Goal: Contribute content: Add original content to the website for others to see

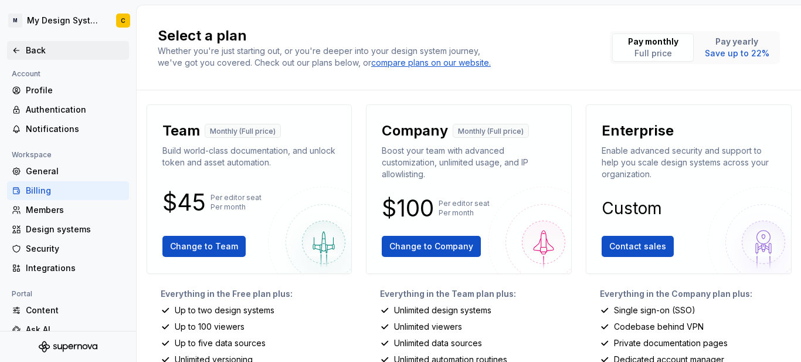
click at [37, 47] on div "Back" at bounding box center [75, 51] width 99 height 12
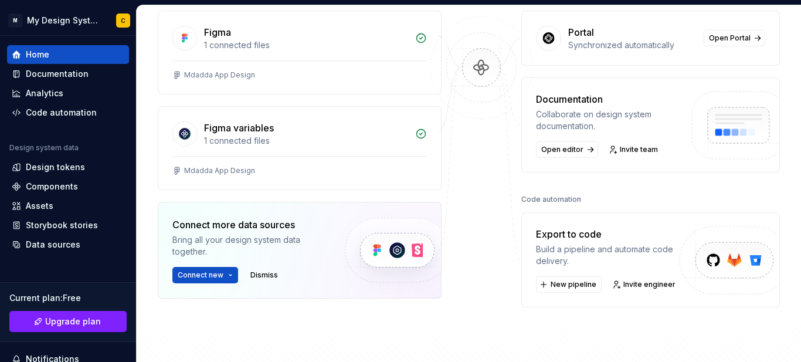
scroll to position [177, 0]
click at [343, 143] on div "1 connected files" at bounding box center [306, 141] width 204 height 12
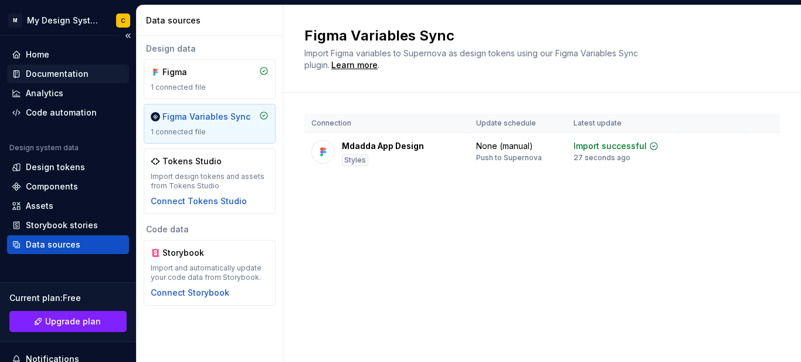
click at [74, 69] on div "Documentation" at bounding box center [57, 74] width 63 height 12
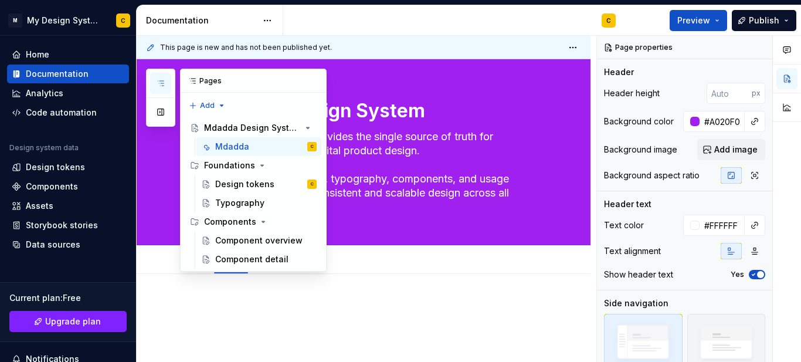
click at [168, 84] on button "button" at bounding box center [160, 83] width 21 height 21
click at [242, 184] on div "Design tokens" at bounding box center [244, 184] width 59 height 12
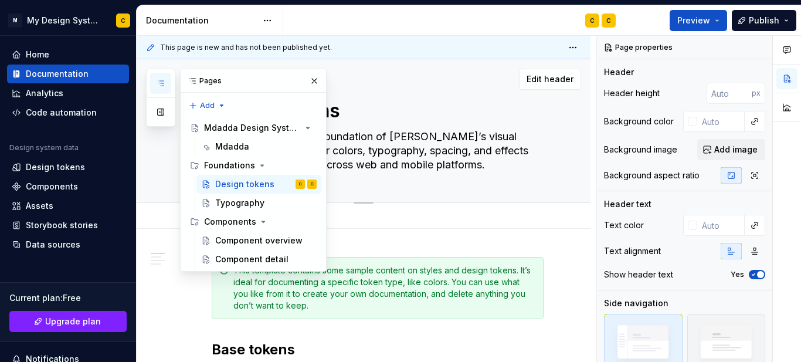
click at [396, 111] on textarea "Design tokens" at bounding box center [375, 111] width 332 height 28
click at [316, 82] on button "button" at bounding box center [314, 81] width 16 height 16
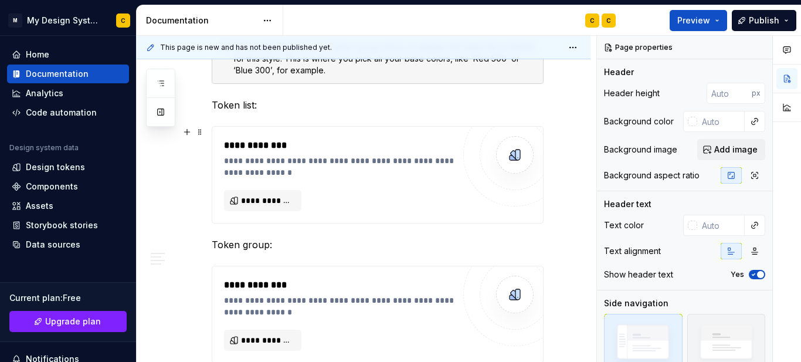
scroll to position [352, 0]
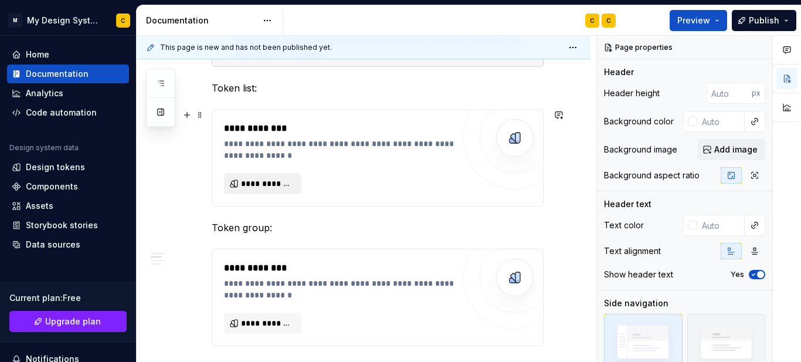
click at [268, 184] on span "**********" at bounding box center [267, 184] width 53 height 12
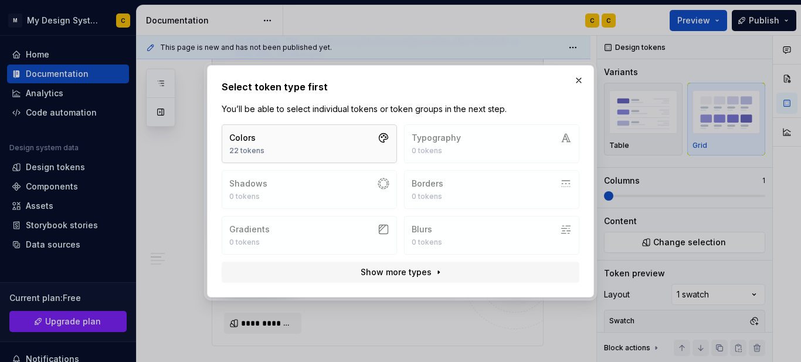
click at [289, 145] on button "Colors 22 tokens" at bounding box center [309, 143] width 175 height 39
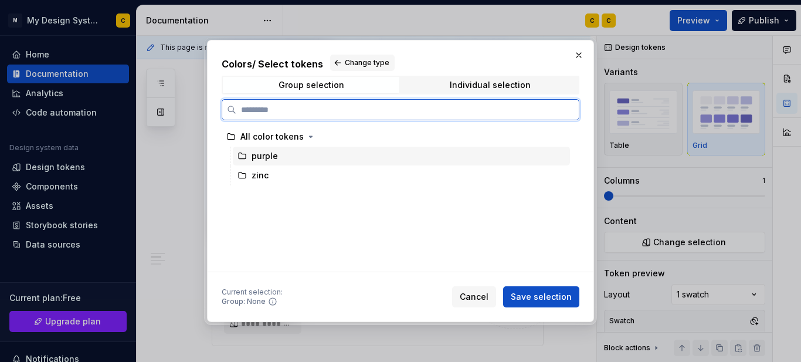
click at [335, 157] on div "purple" at bounding box center [401, 156] width 337 height 19
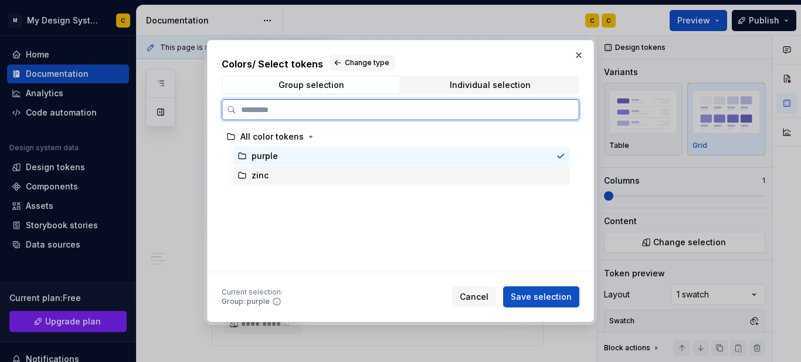
click at [337, 171] on div "zinc" at bounding box center [401, 175] width 337 height 19
click at [339, 162] on div "purple" at bounding box center [401, 156] width 337 height 19
click at [313, 180] on div "zinc" at bounding box center [401, 175] width 337 height 19
click at [317, 161] on div "purple" at bounding box center [401, 156] width 337 height 19
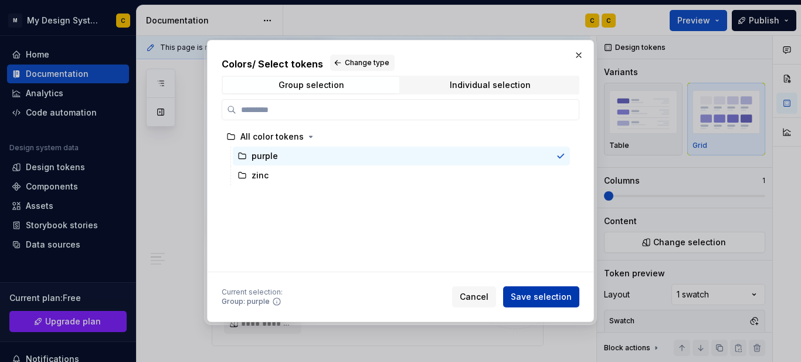
click at [537, 294] on span "Save selection" at bounding box center [541, 297] width 61 height 12
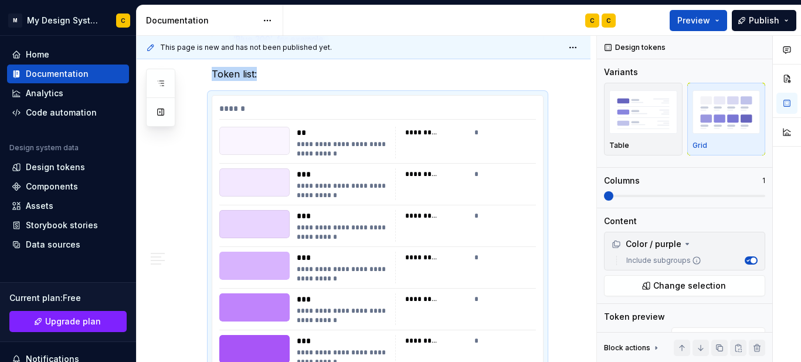
scroll to position [425, 0]
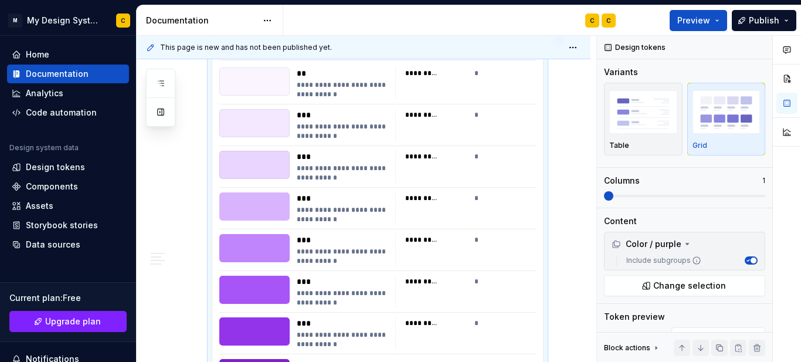
click at [464, 110] on div "*********" at bounding box center [436, 115] width 62 height 12
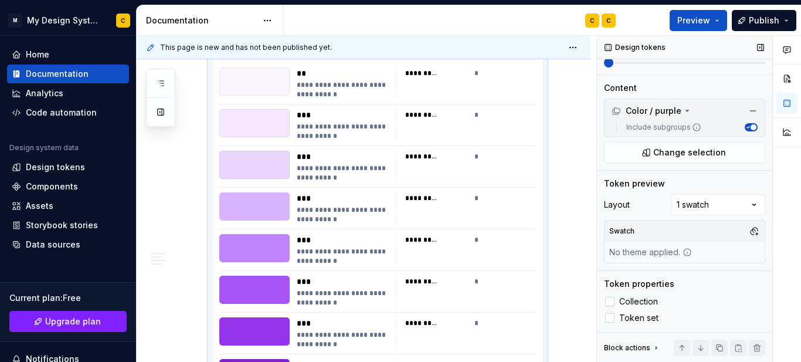
scroll to position [16, 0]
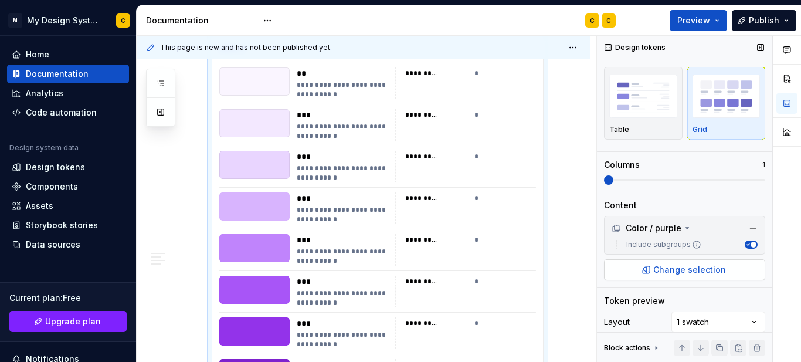
click at [679, 274] on span "Change selection" at bounding box center [689, 270] width 73 height 12
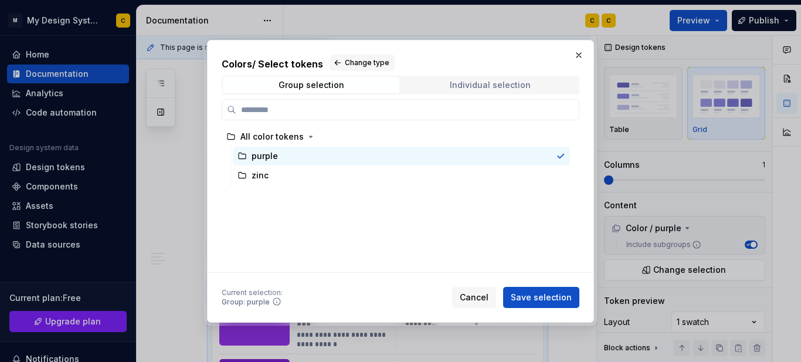
click at [489, 91] on span "Individual selection" at bounding box center [490, 85] width 177 height 16
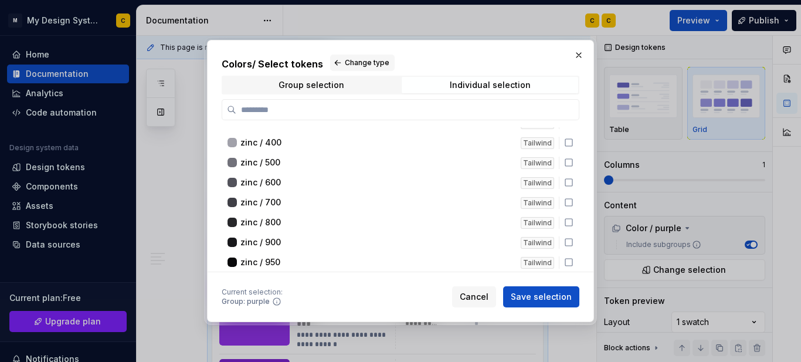
scroll to position [0, 0]
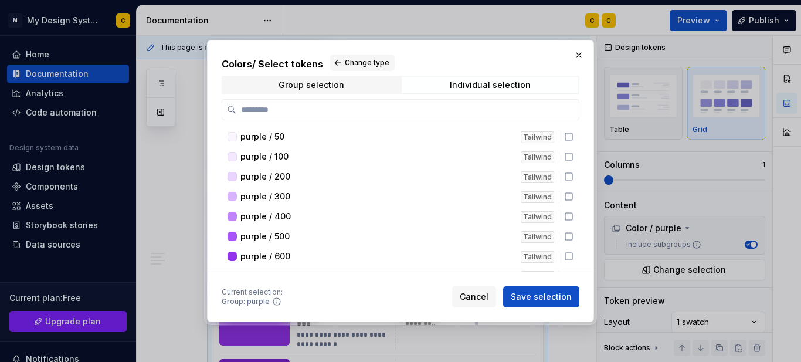
drag, startPoint x: 319, startPoint y: 90, endPoint x: 323, endPoint y: 96, distance: 6.8
click at [320, 95] on div "Colors / Select tokens Change type Group selection Individual selection purple …" at bounding box center [401, 164] width 358 height 218
click at [343, 88] on span "Group selection" at bounding box center [311, 85] width 177 height 16
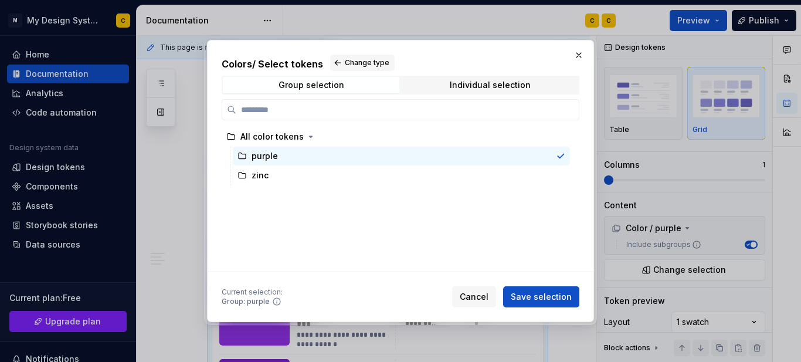
click at [513, 276] on div "Colors / Select tokens Change type Group selection Individual selection All col…" at bounding box center [401, 181] width 358 height 253
click at [551, 306] on button "Save selection" at bounding box center [541, 296] width 76 height 21
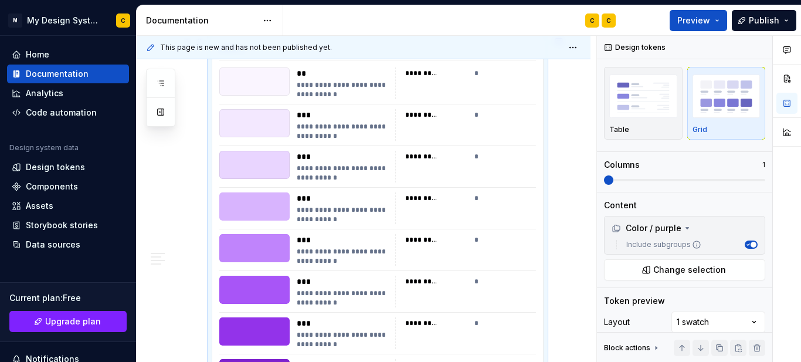
click at [544, 299] on div "**********" at bounding box center [378, 279] width 332 height 487
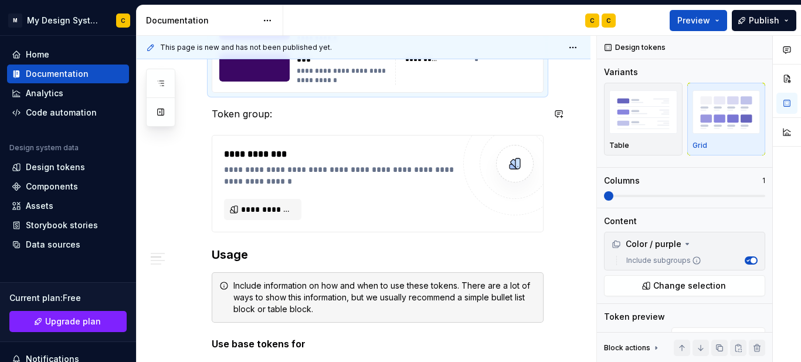
scroll to position [836, 0]
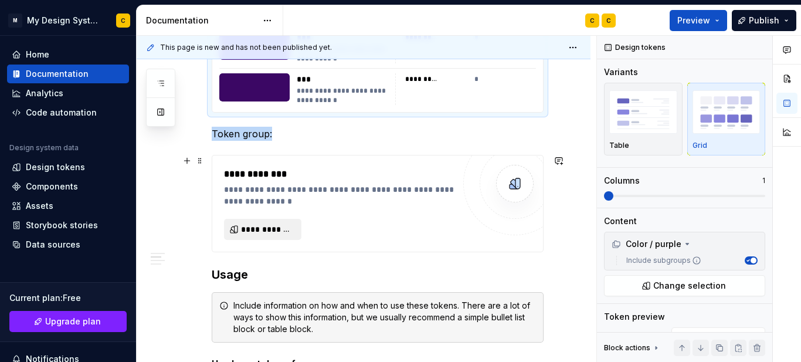
click at [262, 222] on button "**********" at bounding box center [262, 229] width 77 height 21
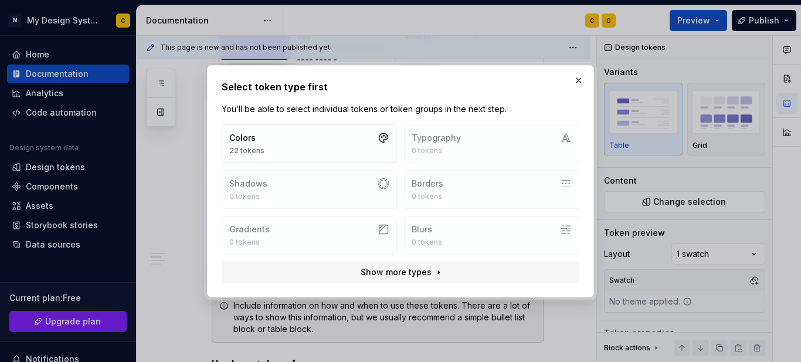
click at [291, 193] on div "Colors 22 tokens Typography 0 tokens Shadows 0 tokens Borders 0 tokens Gradient…" at bounding box center [401, 189] width 358 height 130
click at [454, 151] on div "Colors 22 tokens Typography 0 tokens Shadows 0 tokens Borders 0 tokens Gradient…" at bounding box center [401, 189] width 358 height 130
click at [460, 196] on div "Colors 22 tokens Typography 0 tokens Shadows 0 tokens Borders 0 tokens Gradient…" at bounding box center [401, 189] width 358 height 130
click at [364, 260] on div "Colors 22 tokens Typography 0 tokens Shadows 0 tokens Borders 0 tokens Gradient…" at bounding box center [400, 204] width 367 height 168
click at [364, 270] on span "Show more types" at bounding box center [396, 272] width 71 height 12
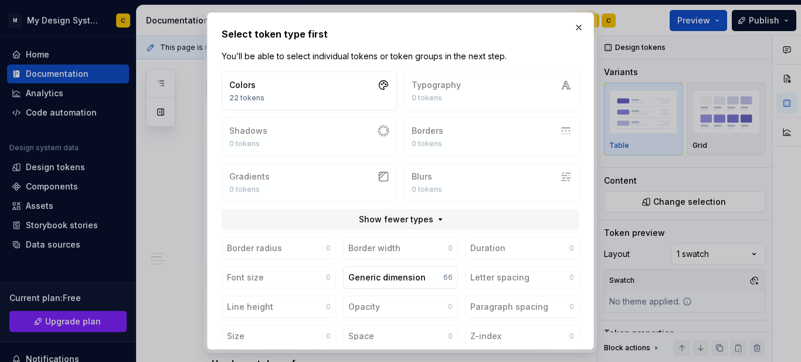
scroll to position [100, 0]
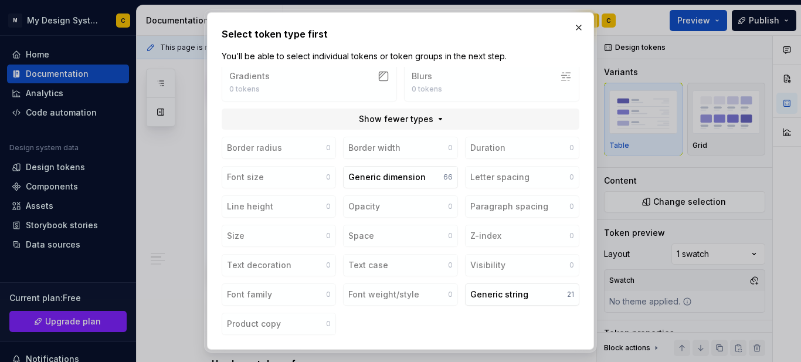
click at [263, 163] on div "Border radius 0 Border width 0 Duration 0 Font size 0 Generic dimension 66 Lett…" at bounding box center [401, 236] width 358 height 198
click at [582, 33] on button "button" at bounding box center [579, 27] width 16 height 16
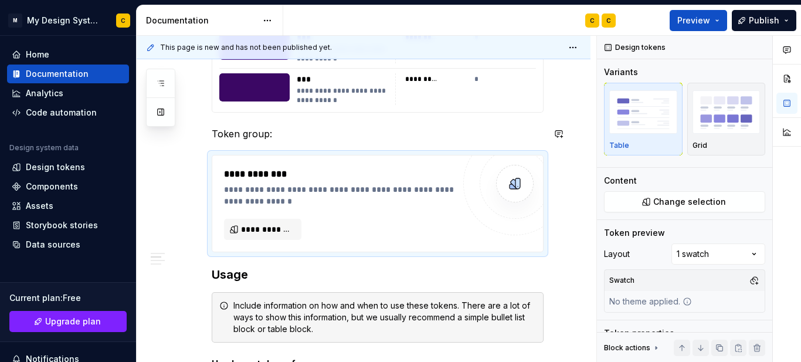
click at [548, 122] on div "**********" at bounding box center [364, 238] width 454 height 1690
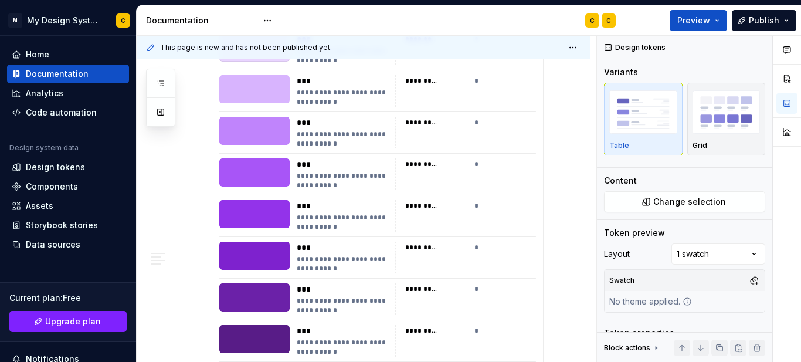
scroll to position [836, 0]
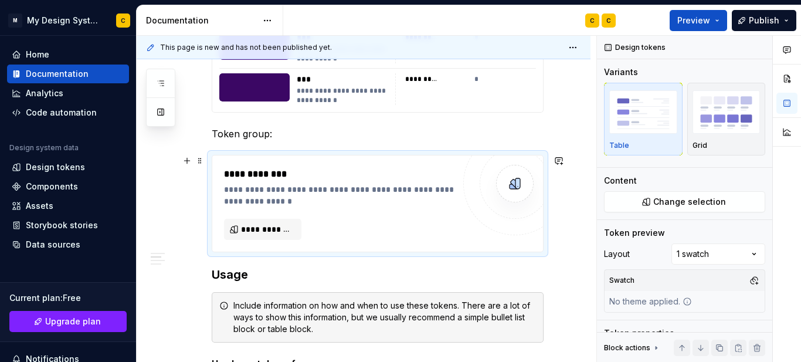
click at [430, 155] on div "**********" at bounding box center [378, 203] width 332 height 97
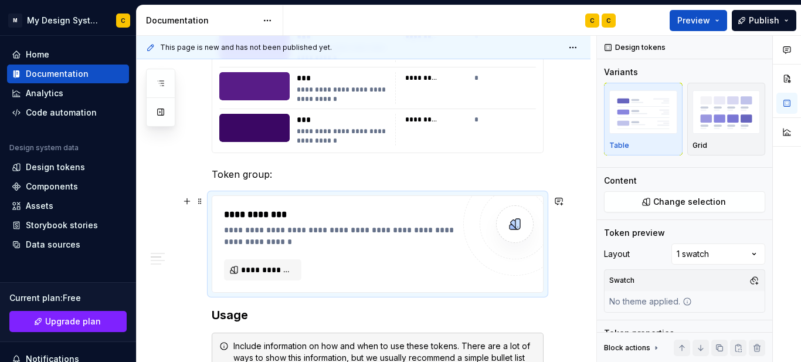
scroll to position [777, 0]
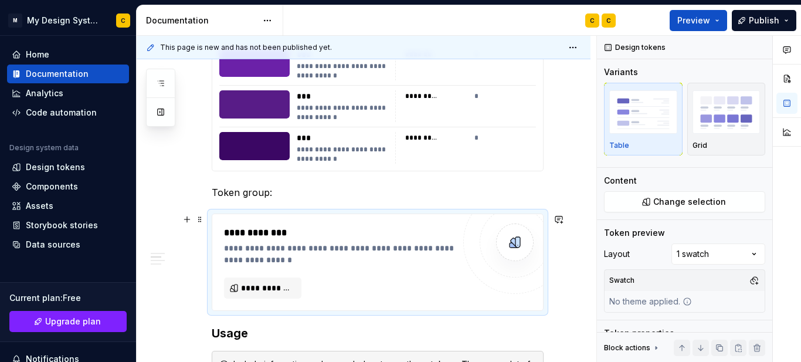
click at [332, 254] on div "**********" at bounding box center [339, 253] width 230 height 23
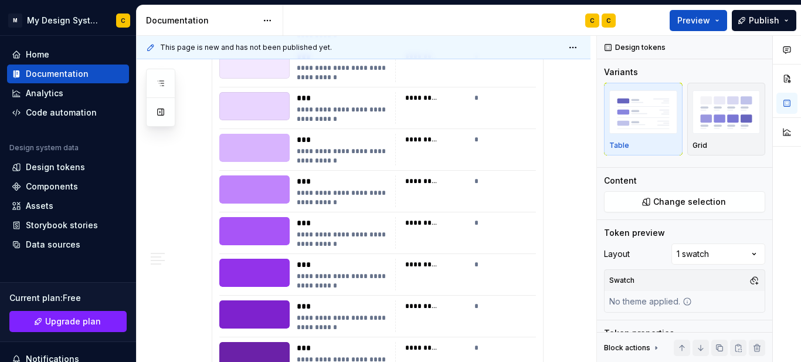
scroll to position [836, 0]
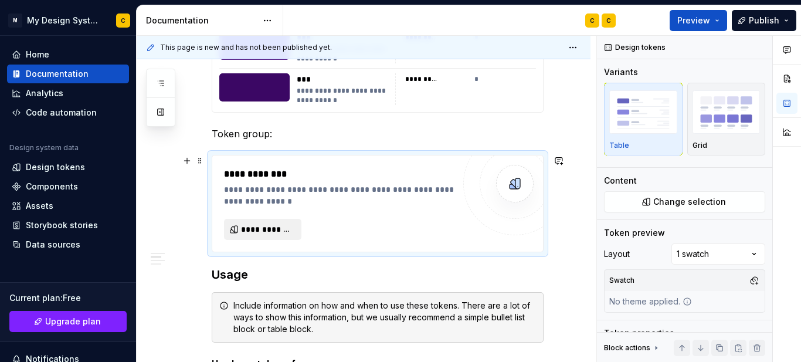
click at [272, 222] on button "**********" at bounding box center [262, 229] width 77 height 21
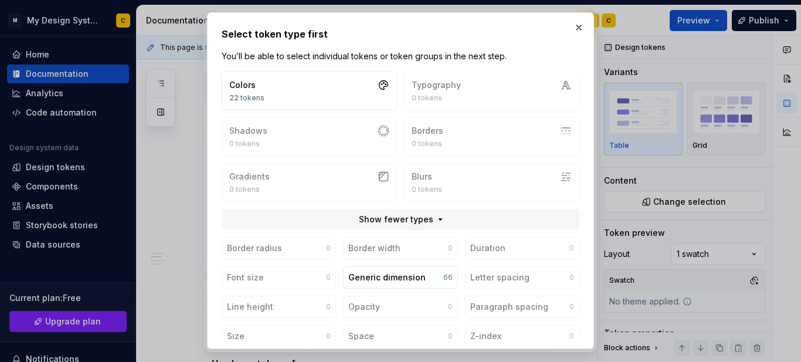
click at [494, 80] on div "Colors 22 tokens Typography 0 tokens Shadows 0 tokens Borders 0 tokens Gradient…" at bounding box center [401, 137] width 358 height 130
click at [467, 161] on div "Colors 22 tokens Typography 0 tokens Shadows 0 tokens Borders 0 tokens Gradient…" at bounding box center [401, 137] width 358 height 130
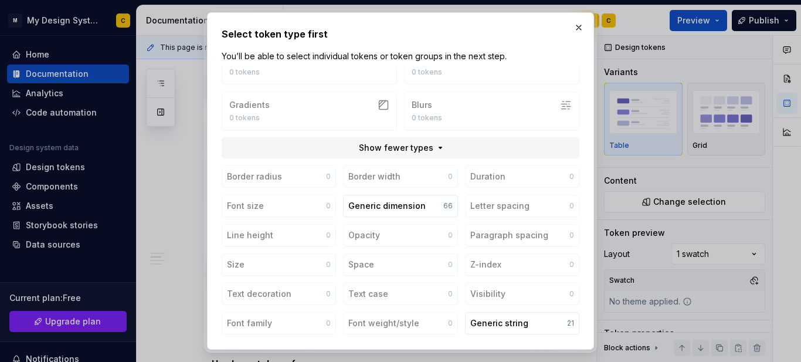
scroll to position [0, 0]
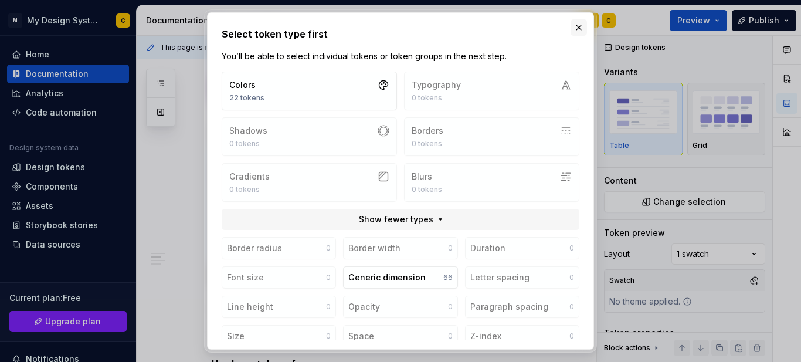
click at [574, 32] on button "button" at bounding box center [579, 27] width 16 height 16
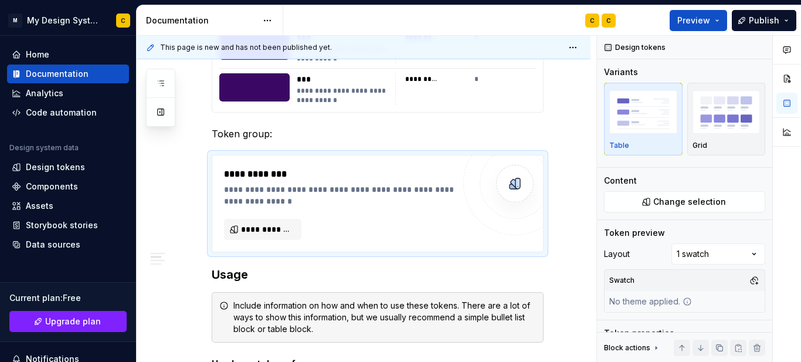
click at [457, 82] on div "*********" at bounding box center [436, 79] width 62 height 12
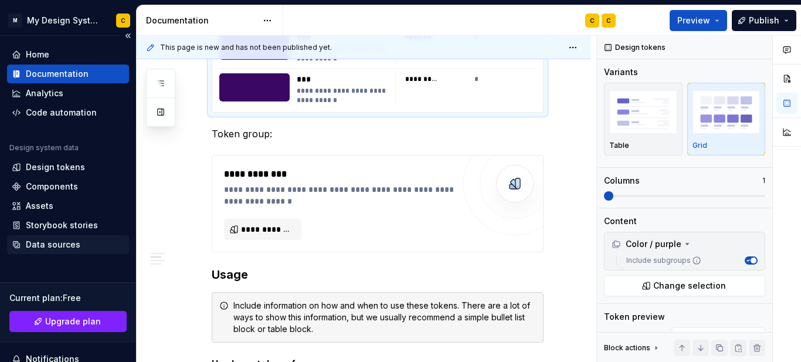
click at [53, 241] on div "Data sources" at bounding box center [53, 245] width 55 height 12
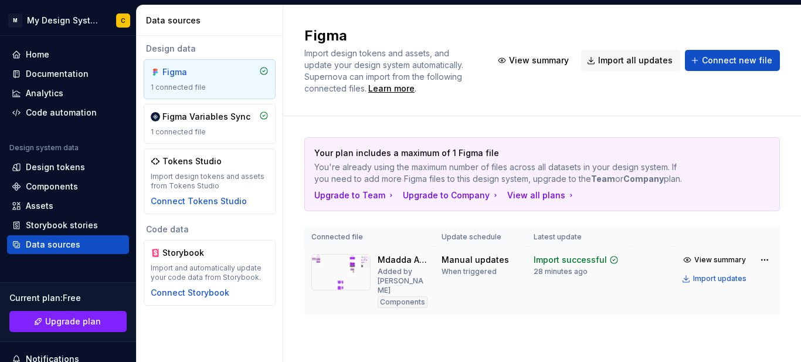
click at [364, 264] on img at bounding box center [340, 272] width 59 height 36
click at [717, 263] on span "View summary" at bounding box center [720, 259] width 52 height 9
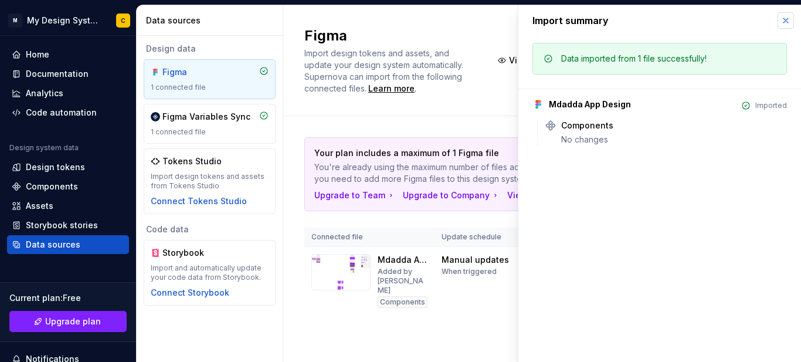
click at [791, 16] on button "button" at bounding box center [786, 20] width 16 height 16
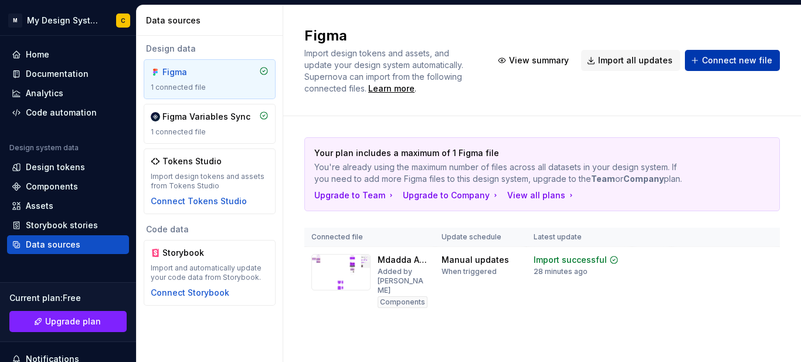
click at [704, 68] on button "Connect new file" at bounding box center [732, 60] width 95 height 21
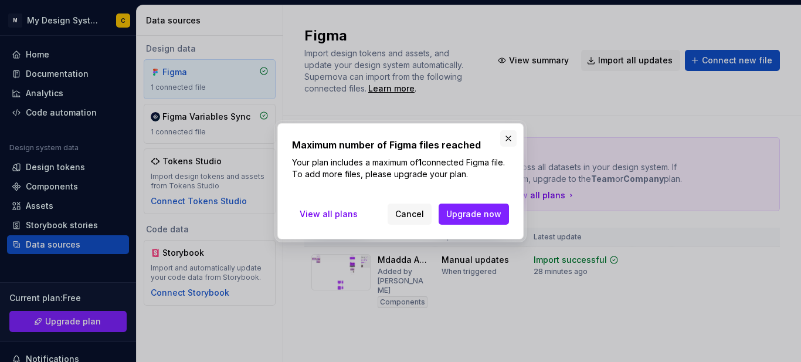
click at [503, 138] on button "button" at bounding box center [508, 138] width 16 height 16
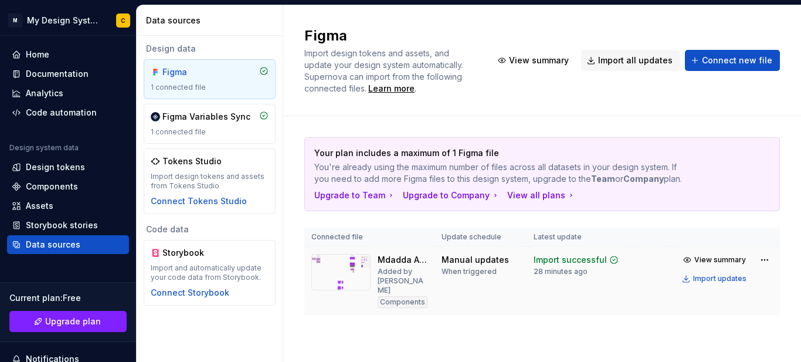
click at [330, 281] on img at bounding box center [340, 272] width 59 height 36
click at [535, 62] on span "View summary" at bounding box center [539, 61] width 60 height 12
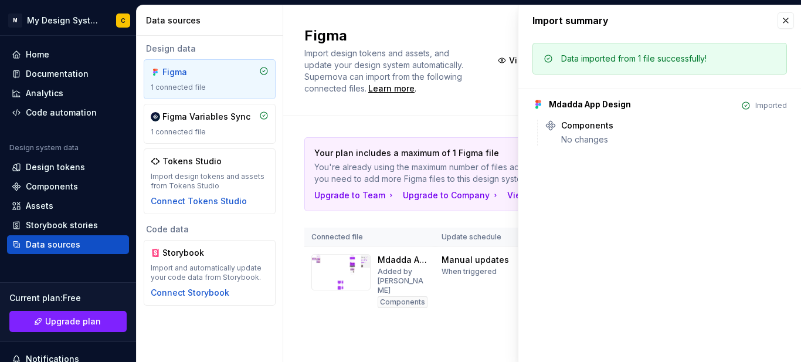
click at [520, 53] on div "Data imported from 1 file successfully! Mdadda App Design Imported Components N…" at bounding box center [659, 98] width 283 height 124
click at [511, 48] on div "Figma Import design tokens and assets, and update your design system automatica…" at bounding box center [542, 60] width 476 height 68
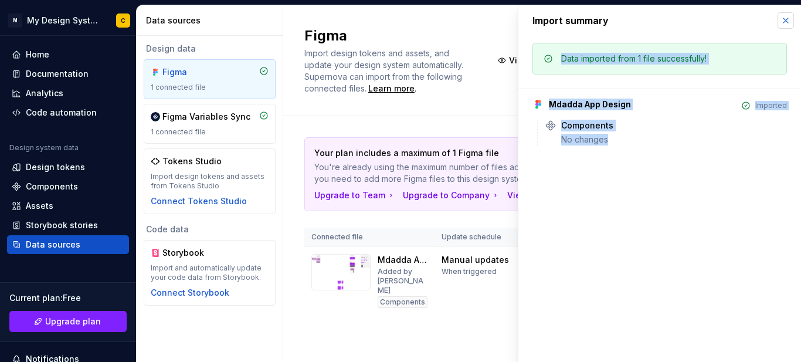
click at [794, 19] on div "Import summary Import summary Data imported from 1 file successfully! Mdadda Ap…" at bounding box center [659, 183] width 283 height 357
click at [783, 21] on button "button" at bounding box center [786, 20] width 16 height 16
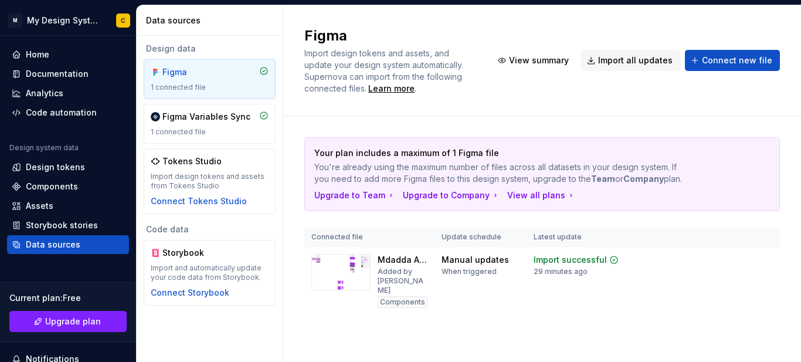
click at [646, 75] on div "Figma Import design tokens and assets, and update your design system automatica…" at bounding box center [542, 60] width 476 height 68
click at [724, 58] on span "Connect new file" at bounding box center [737, 61] width 70 height 12
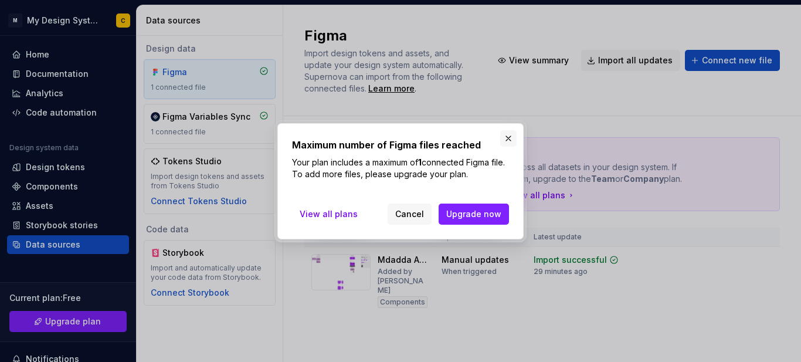
click at [509, 137] on button "button" at bounding box center [508, 138] width 16 height 16
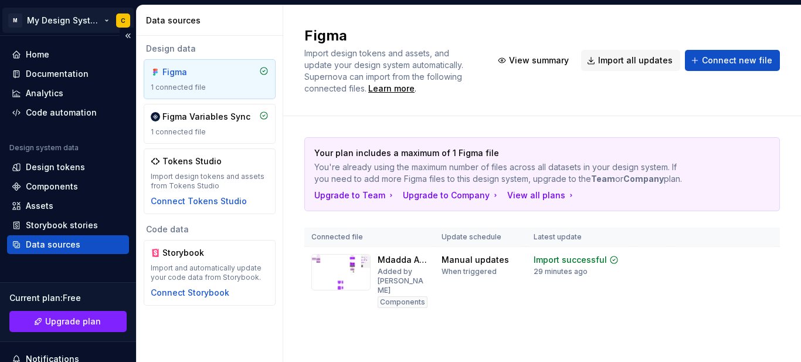
click at [104, 24] on html "M My Design System C Home Documentation Analytics Code automation Design system…" at bounding box center [400, 181] width 801 height 362
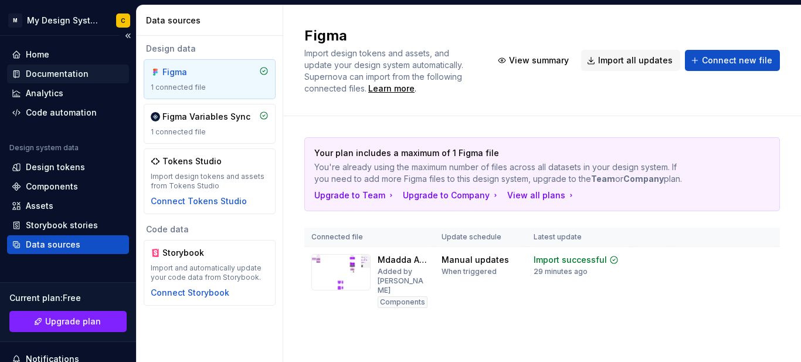
click at [77, 70] on div "Documentation" at bounding box center [57, 74] width 63 height 12
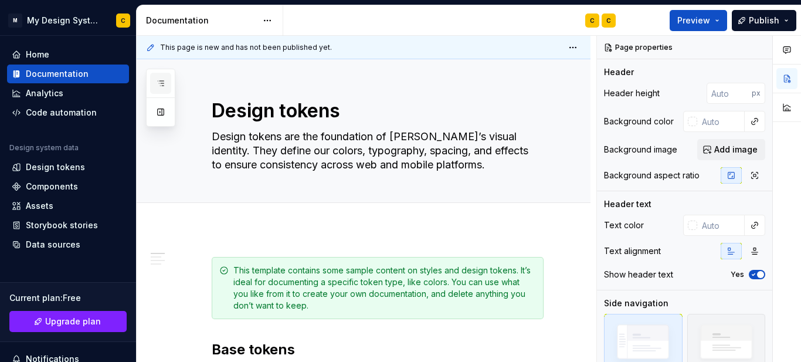
click at [157, 83] on button "button" at bounding box center [160, 83] width 21 height 21
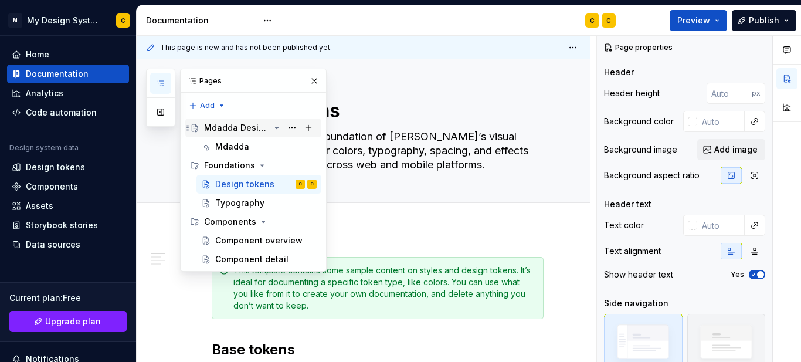
click at [238, 121] on div "Mdadda Design System" at bounding box center [260, 128] width 113 height 16
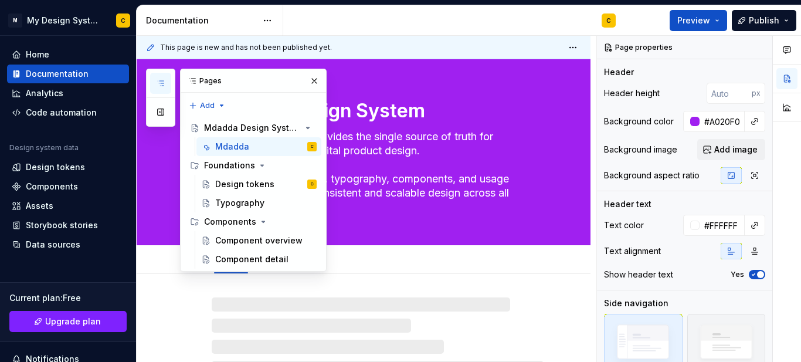
click at [470, 113] on textarea "Mdadda Design System" at bounding box center [375, 111] width 332 height 28
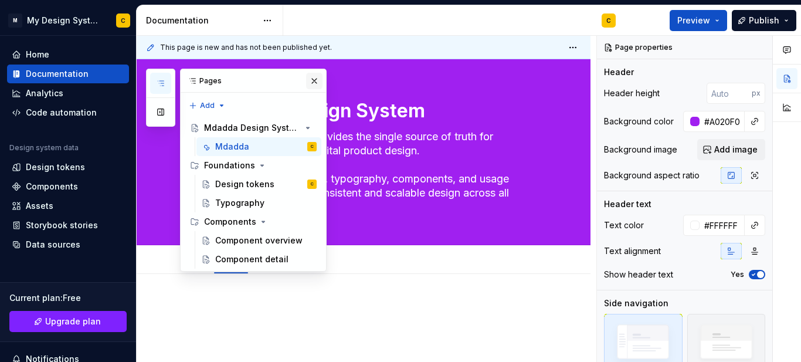
click at [314, 86] on button "button" at bounding box center [314, 81] width 16 height 16
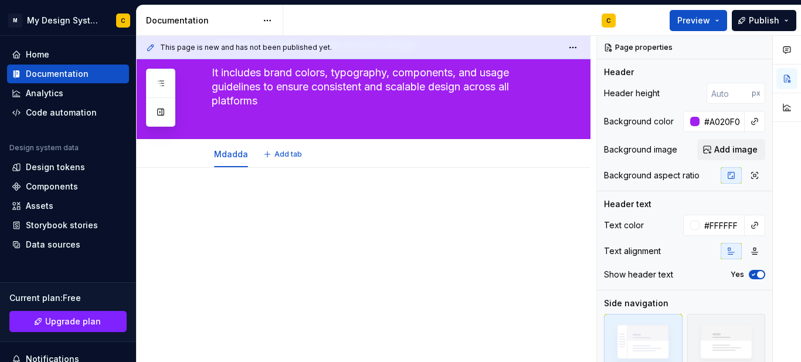
scroll to position [107, 0]
click at [229, 162] on div "Mdadda" at bounding box center [230, 153] width 43 height 19
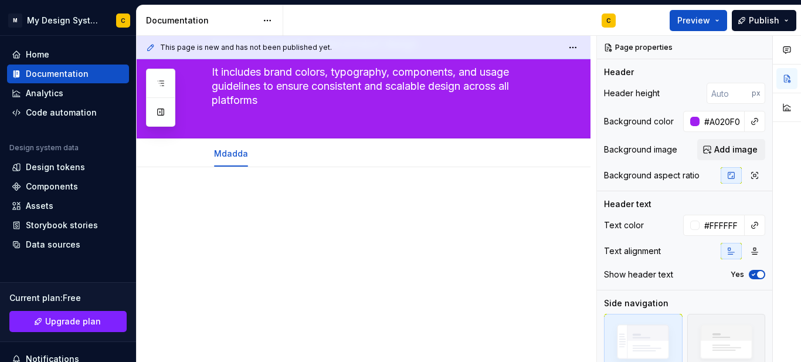
click at [235, 199] on p at bounding box center [378, 202] width 332 height 14
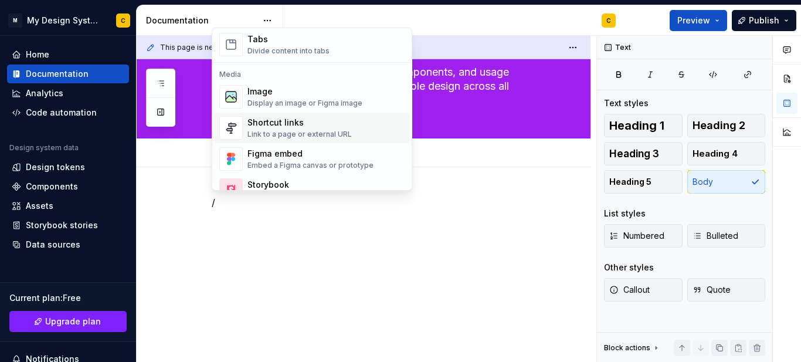
scroll to position [112, 0]
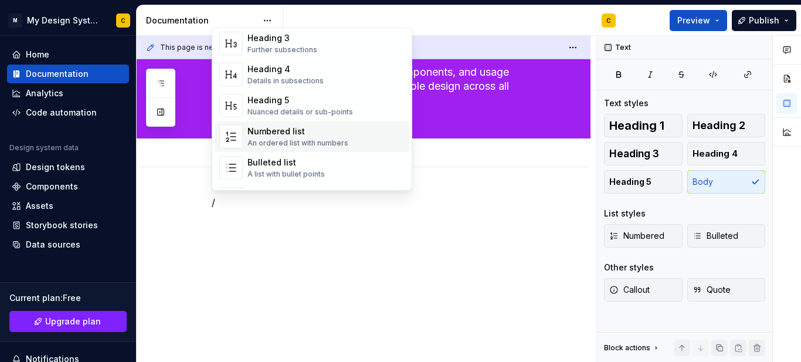
click at [467, 180] on div "/" at bounding box center [364, 264] width 454 height 195
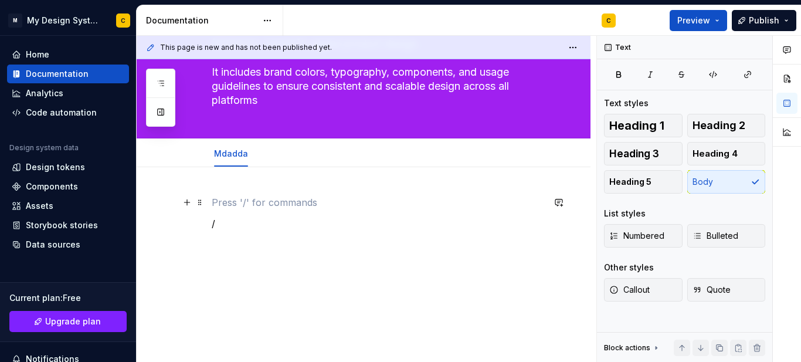
type textarea "*"
click at [216, 232] on div "/" at bounding box center [378, 217] width 332 height 45
type textarea "*"
